Goal: Information Seeking & Learning: Learn about a topic

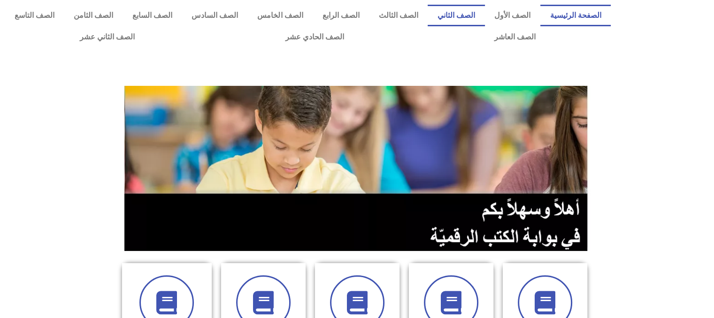
click at [463, 20] on link "الصف الثاني" at bounding box center [456, 16] width 57 height 22
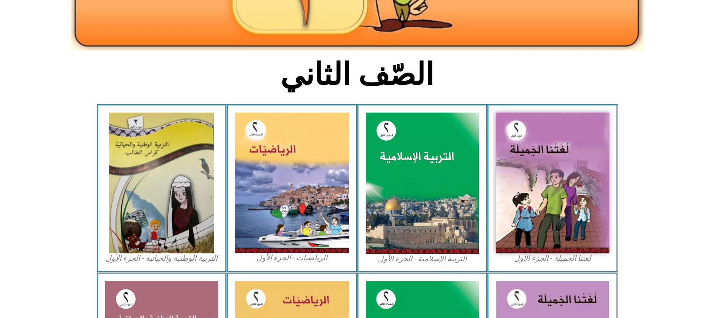
scroll to position [207, 0]
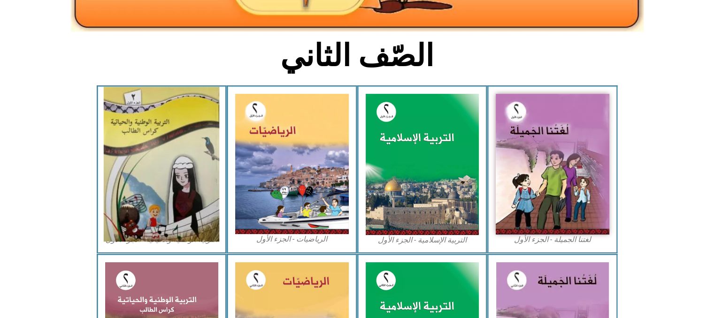
click at [146, 136] on img at bounding box center [162, 164] width 116 height 155
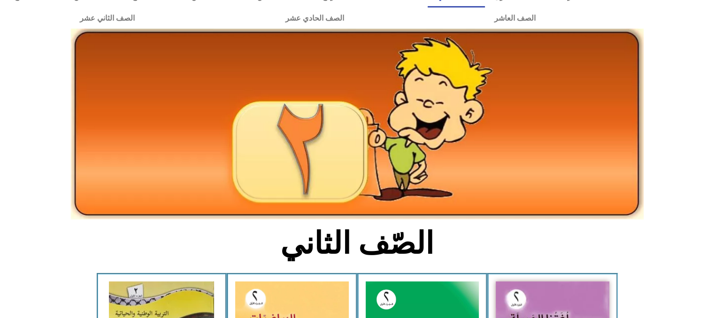
scroll to position [0, 0]
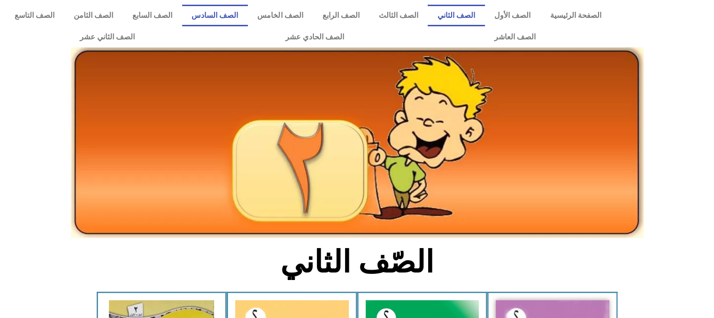
click at [243, 17] on link "الصف السادس" at bounding box center [215, 16] width 66 height 22
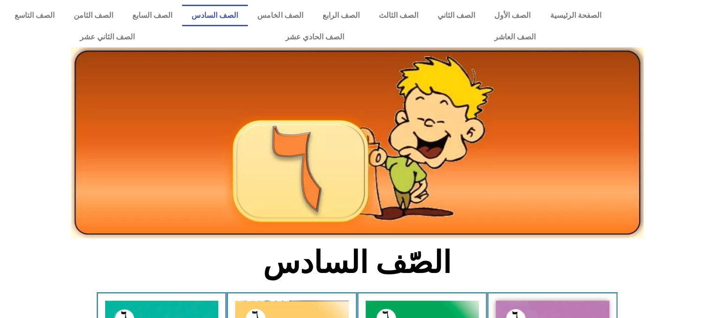
click at [243, 17] on link "الصف السادس" at bounding box center [215, 16] width 66 height 22
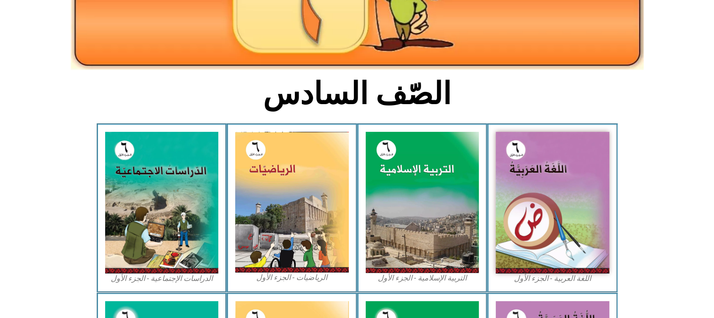
scroll to position [188, 0]
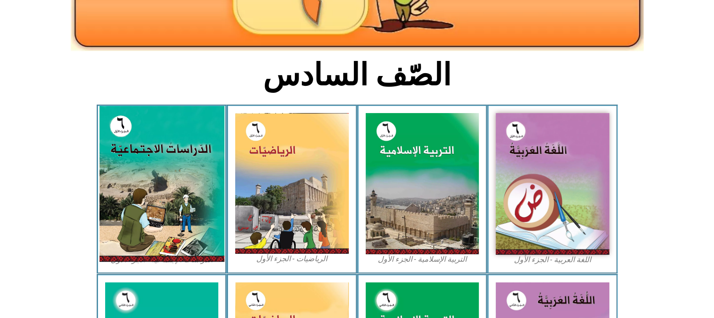
click at [158, 187] on img at bounding box center [161, 184] width 125 height 156
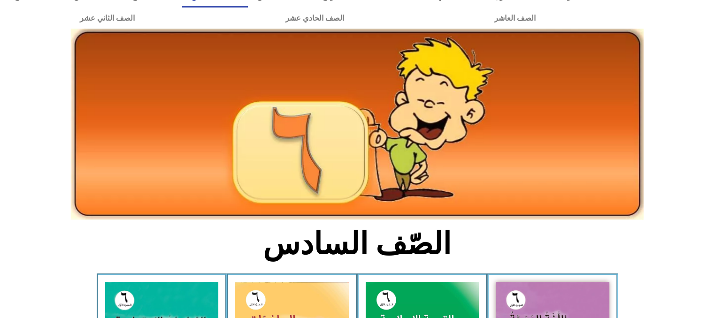
scroll to position [0, 0]
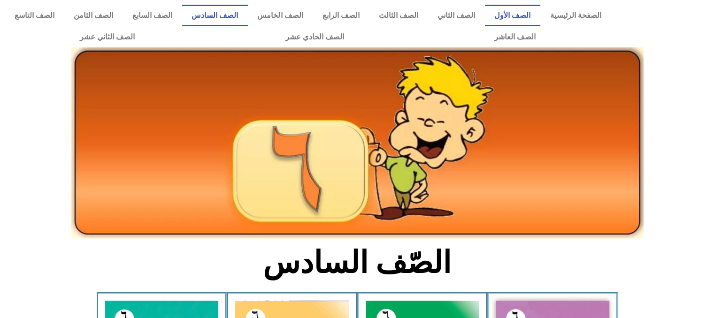
click at [533, 14] on link "الصف الأول" at bounding box center [512, 16] width 55 height 22
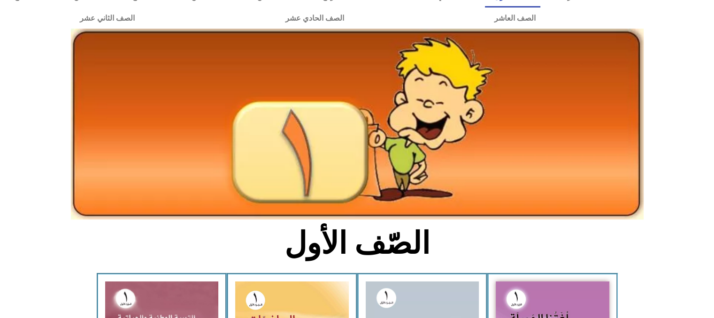
scroll to position [188, 0]
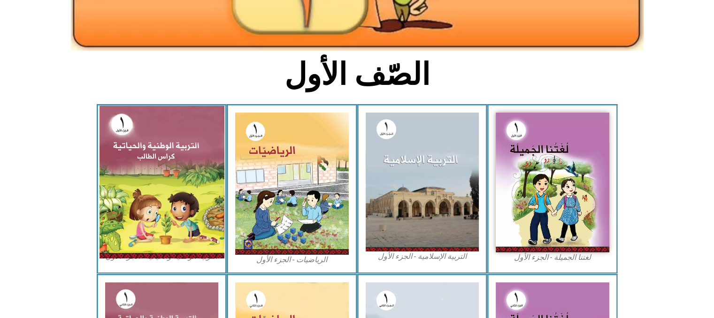
click at [199, 146] on img at bounding box center [161, 182] width 125 height 153
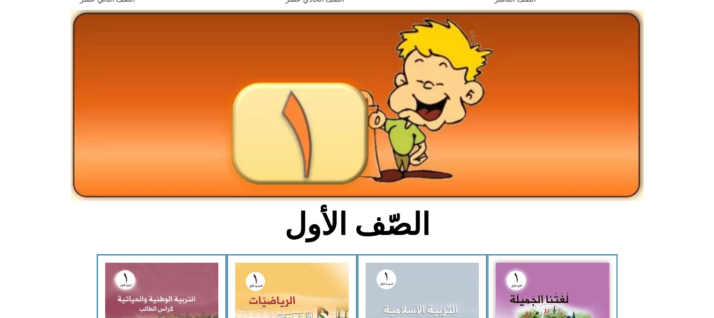
scroll to position [0, 0]
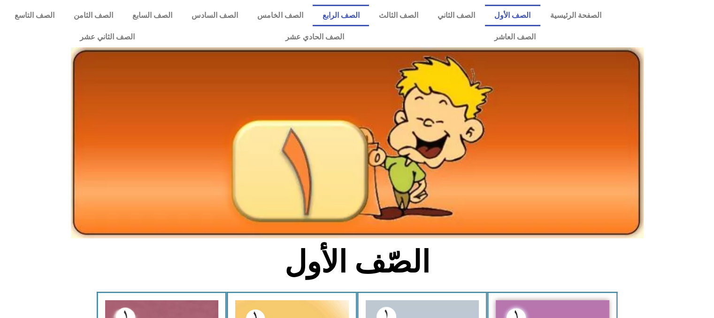
click at [349, 18] on link "الصف الرابع" at bounding box center [341, 16] width 56 height 22
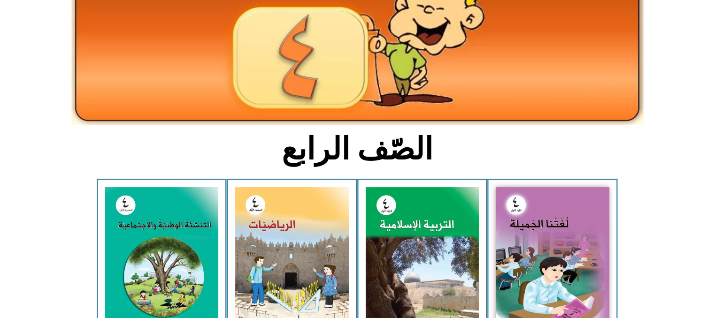
scroll to position [169, 0]
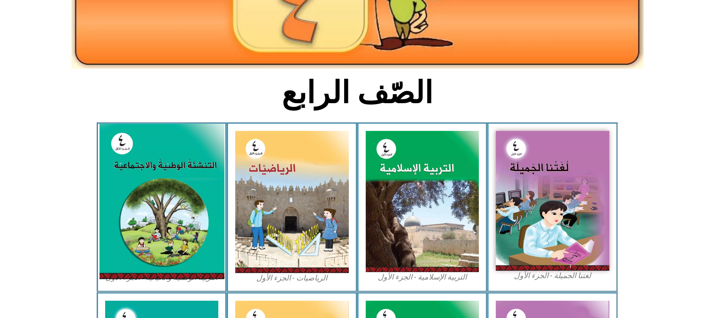
click at [201, 162] on img at bounding box center [161, 201] width 125 height 155
click at [160, 180] on img at bounding box center [161, 201] width 125 height 155
click at [180, 166] on img at bounding box center [161, 201] width 125 height 155
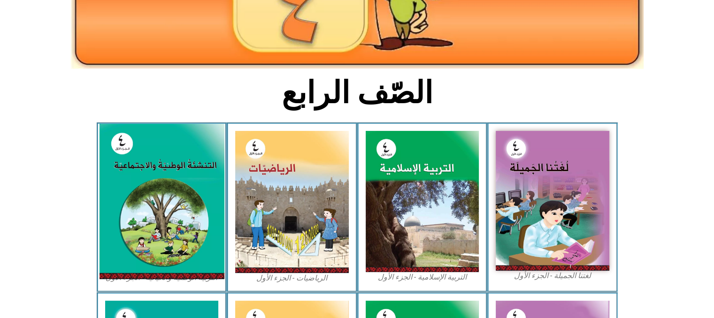
click at [180, 166] on img at bounding box center [161, 201] width 125 height 155
click at [163, 190] on img at bounding box center [161, 201] width 125 height 155
click at [197, 174] on img at bounding box center [161, 201] width 125 height 155
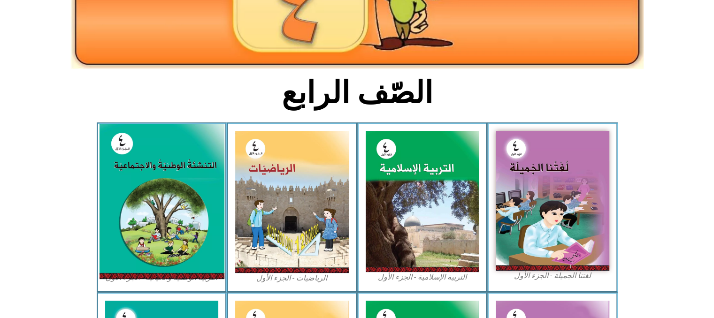
click at [197, 174] on img at bounding box center [161, 201] width 125 height 155
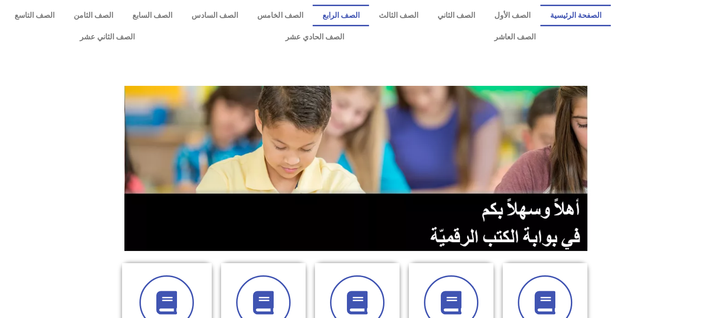
click at [369, 11] on link "الصف الرابع" at bounding box center [341, 16] width 56 height 22
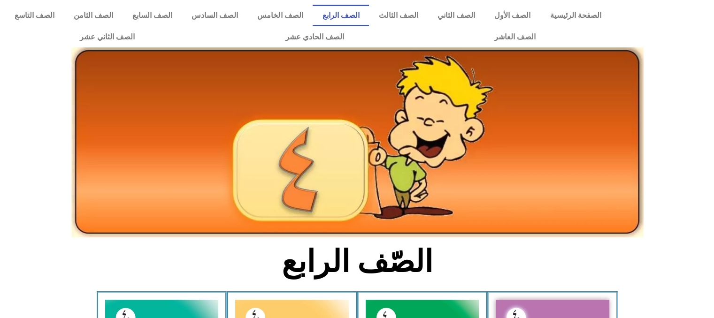
scroll to position [278, 0]
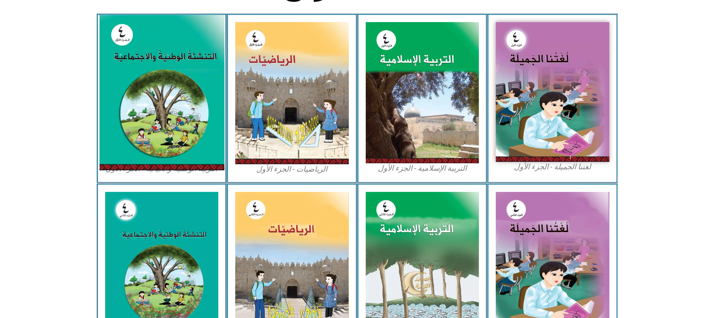
click at [158, 76] on img at bounding box center [161, 92] width 125 height 155
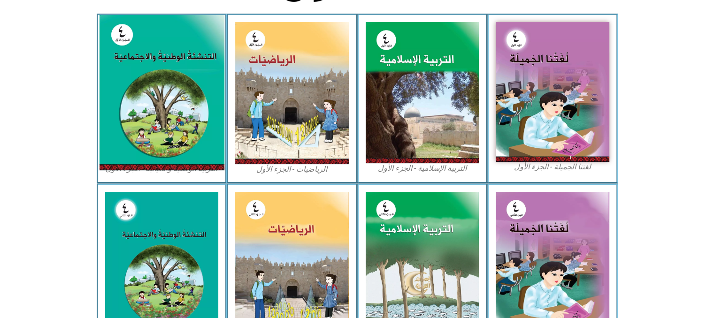
click at [158, 76] on div "الصّف الرابع لغتنا الجميلة - الجزء الأول​ التربية الإسلامية - الجزء الأول الريا…" at bounding box center [357, 165] width 714 height 716
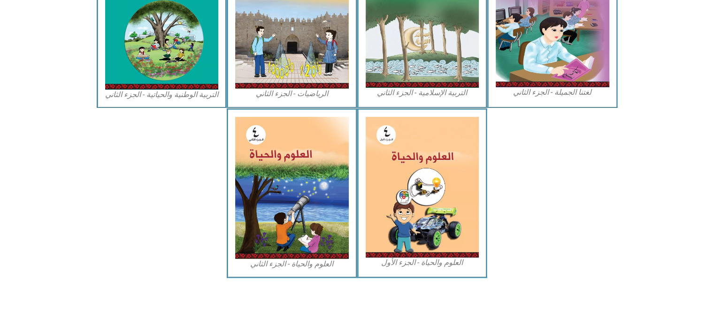
click at [158, 76] on img at bounding box center [162, 18] width 114 height 142
click at [177, 99] on figcaption "التربية الوطنية والحياتية - الجزء الثاني" at bounding box center [162, 95] width 114 height 10
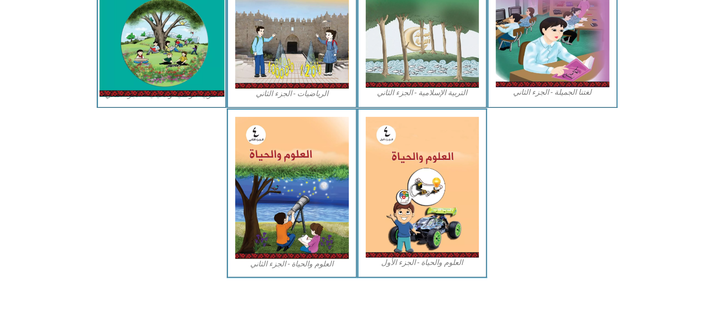
click at [201, 46] on img at bounding box center [161, 18] width 125 height 156
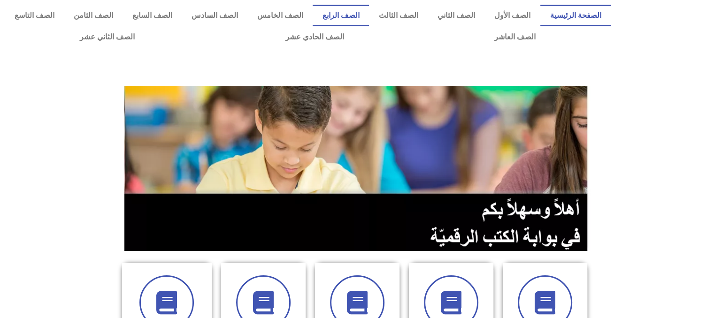
click at [364, 11] on link "الصف الرابع" at bounding box center [341, 16] width 56 height 22
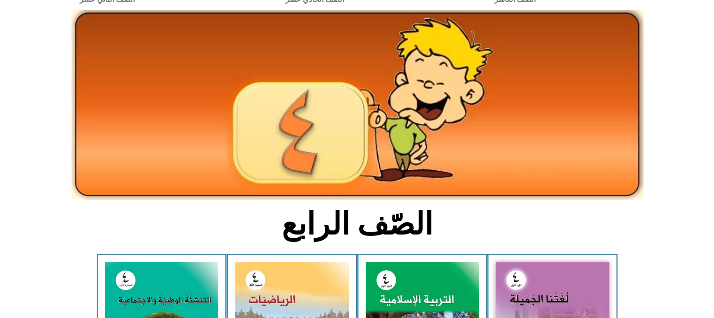
scroll to position [169, 0]
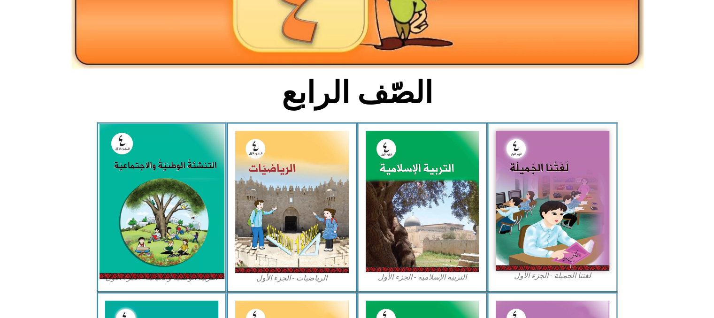
click at [193, 193] on img at bounding box center [161, 201] width 125 height 155
click at [163, 145] on img at bounding box center [161, 201] width 125 height 155
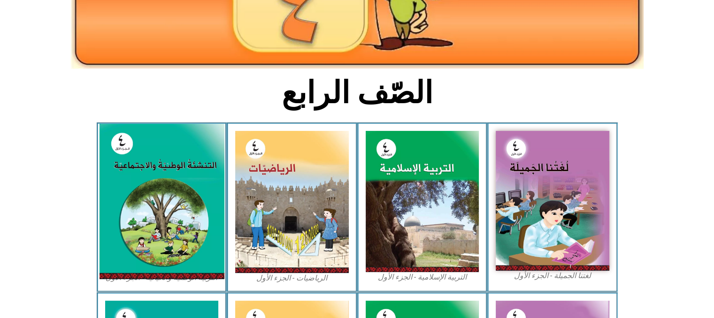
click at [163, 145] on img at bounding box center [161, 201] width 125 height 155
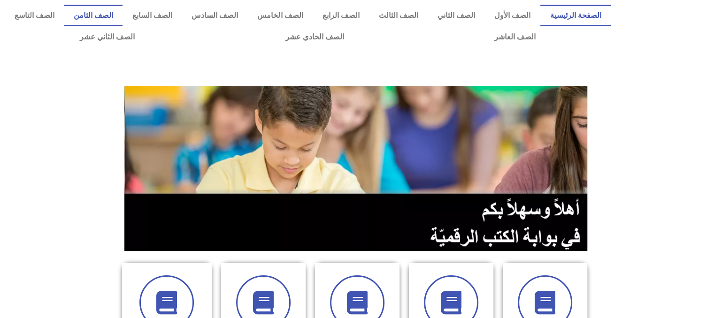
click at [123, 17] on link "الصف الثامن" at bounding box center [93, 16] width 59 height 22
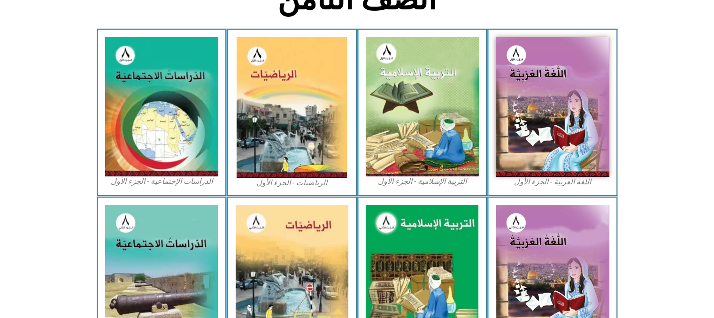
scroll to position [282, 0]
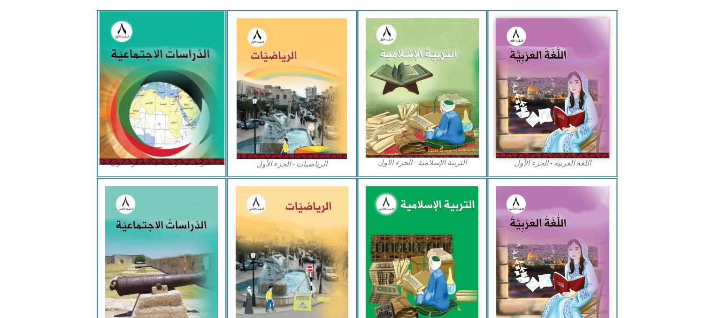
click at [166, 36] on img at bounding box center [161, 88] width 125 height 154
